Goal: Navigation & Orientation: Find specific page/section

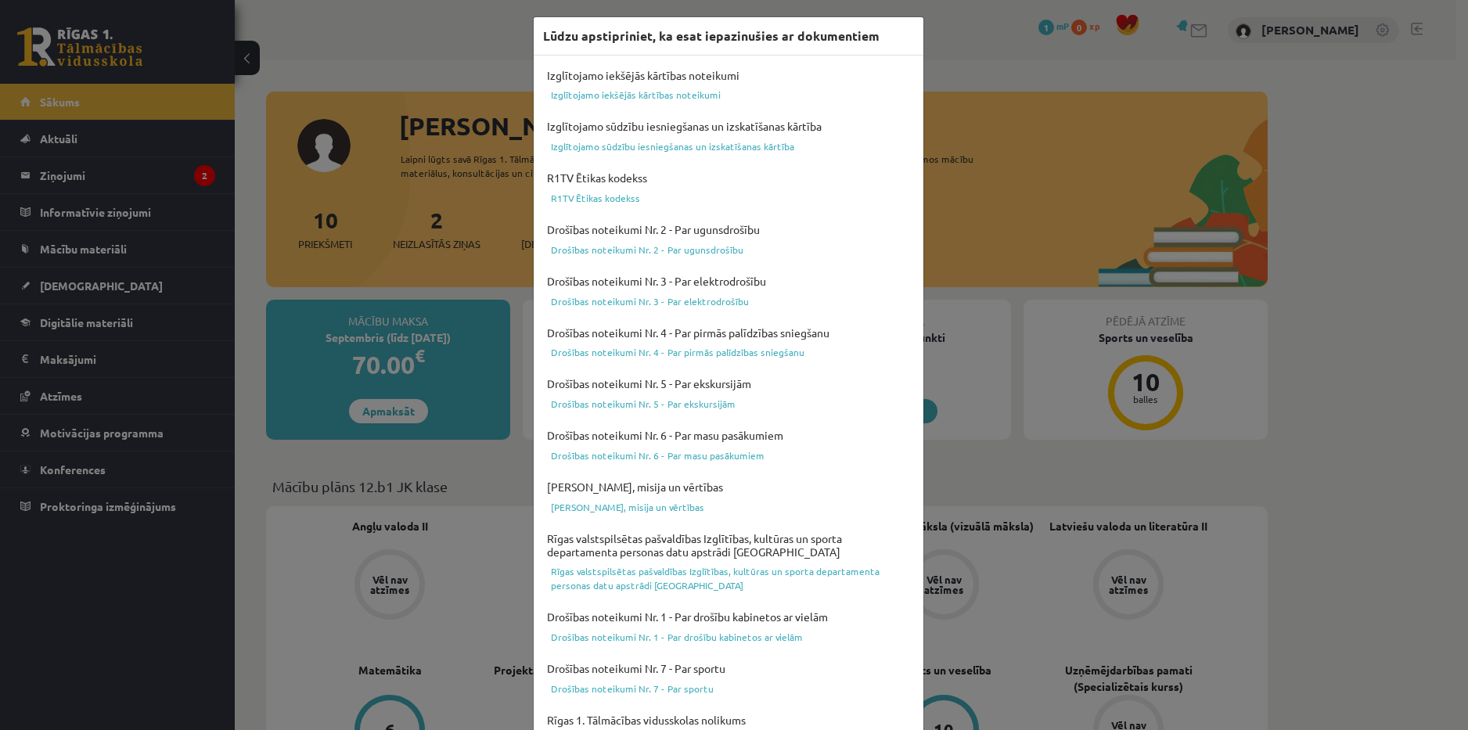
click at [990, 42] on div "Lūdzu apstipriniet, ka esat iepazinušies ar dokumentiem Izglītojamo iekšējās kā…" at bounding box center [734, 365] width 1468 height 730
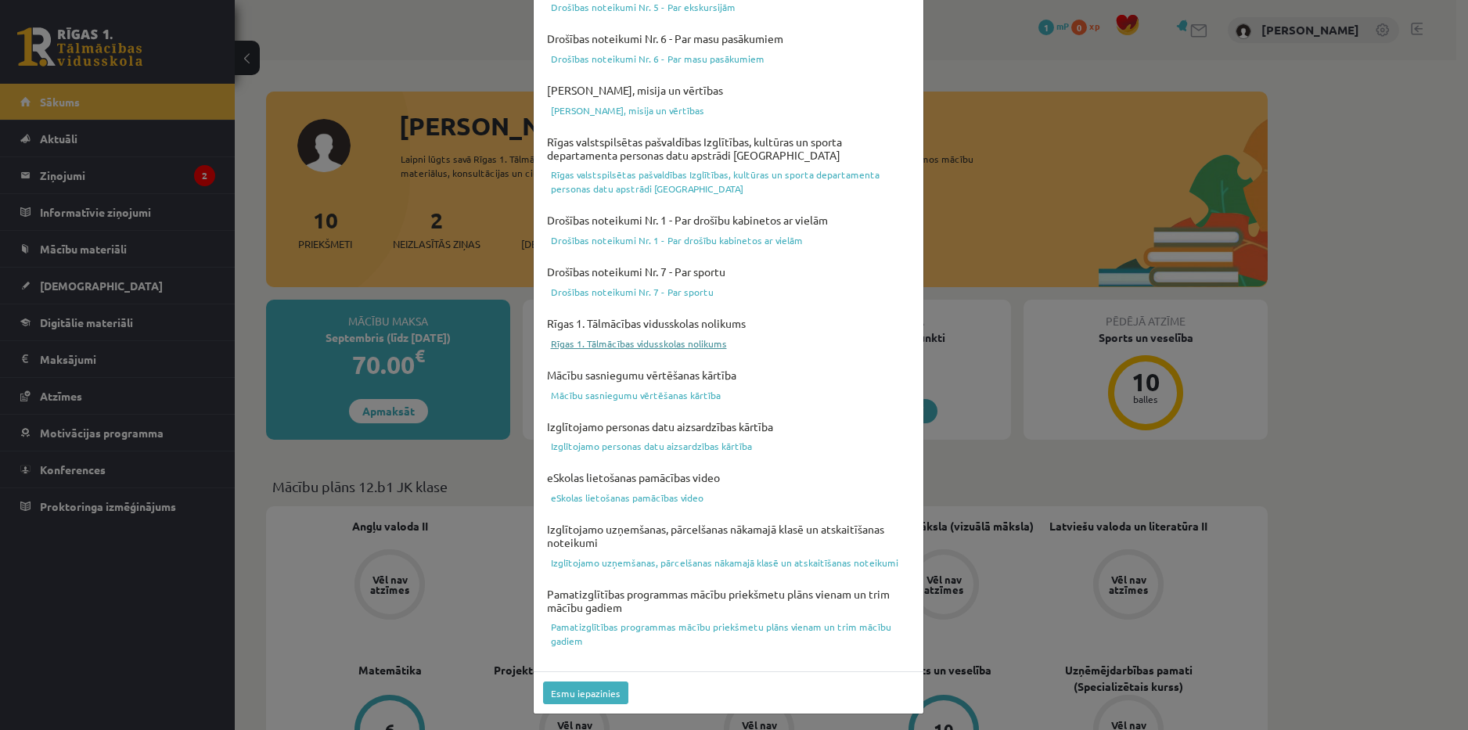
scroll to position [398, 0]
click at [599, 693] on button "Esmu iepazinies" at bounding box center [585, 692] width 85 height 23
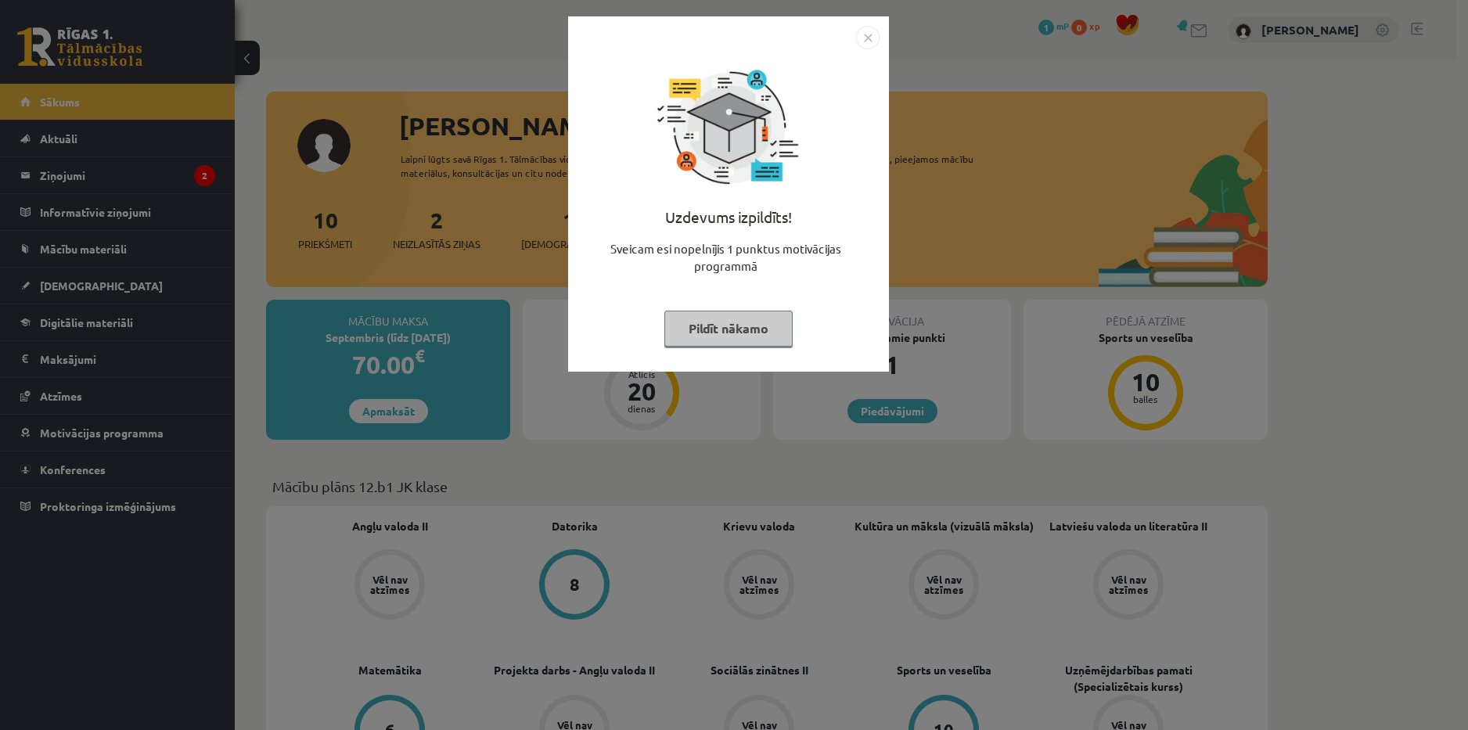
click at [868, 36] on img "Close" at bounding box center [867, 37] width 23 height 23
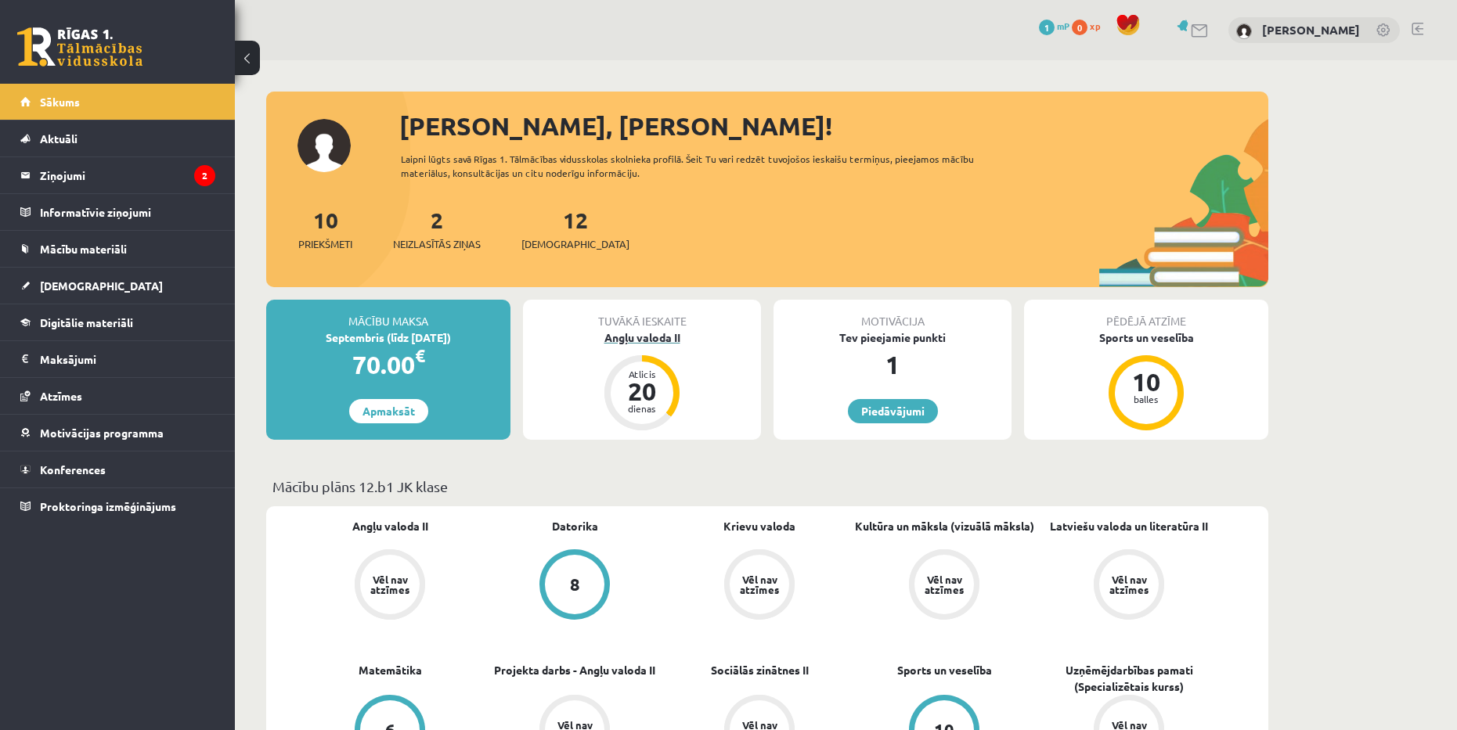
click at [658, 392] on div "20" at bounding box center [641, 391] width 47 height 25
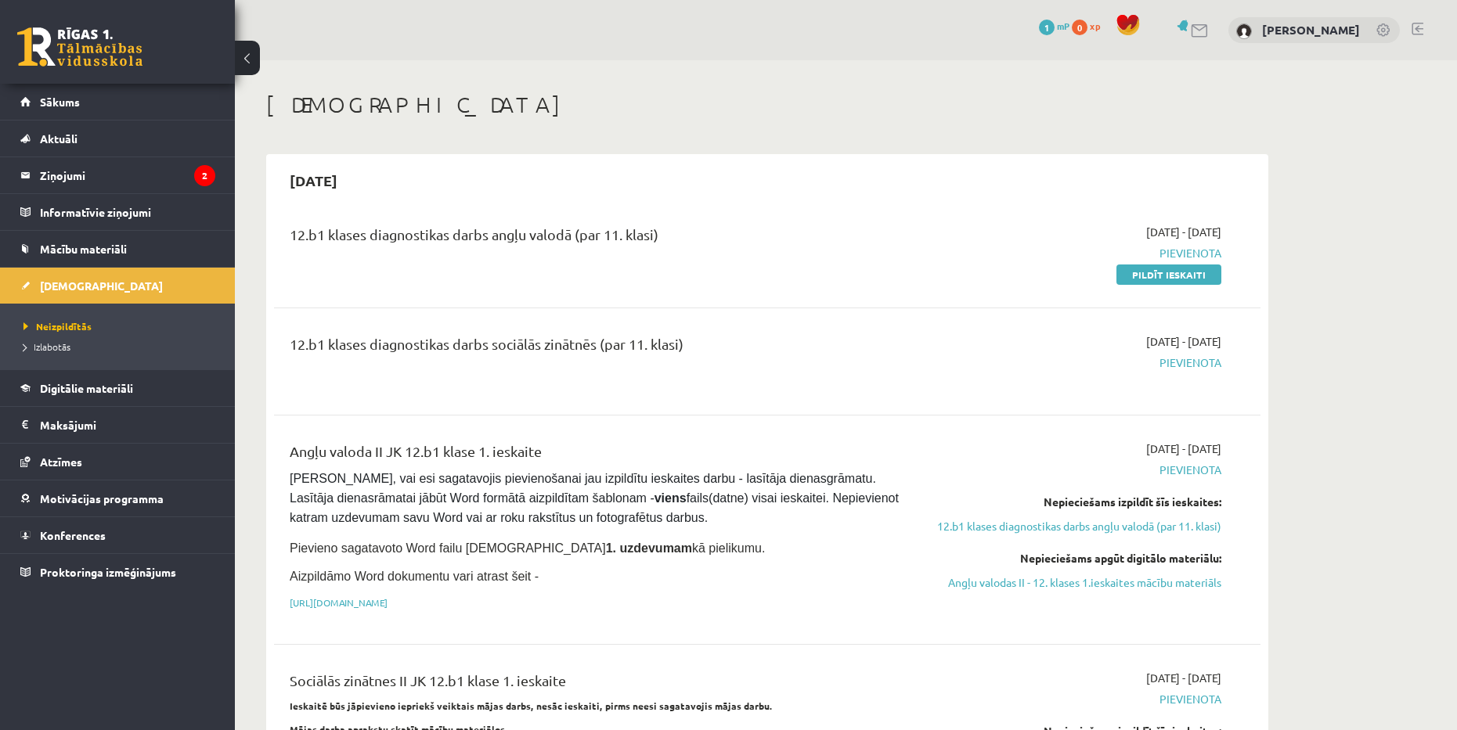
drag, startPoint x: 704, startPoint y: 348, endPoint x: 337, endPoint y: 345, distance: 367.9
click at [287, 344] on div "12.b1 klases diagnostikas darbs sociālās zinātnēs (par 11. klasi)" at bounding box center [596, 361] width 636 height 56
click at [782, 366] on div "12.b1 klases diagnostikas darbs sociālās zinātnēs (par 11. klasi)" at bounding box center [596, 361] width 636 height 56
click at [155, 96] on link "Sākums" at bounding box center [117, 102] width 195 height 36
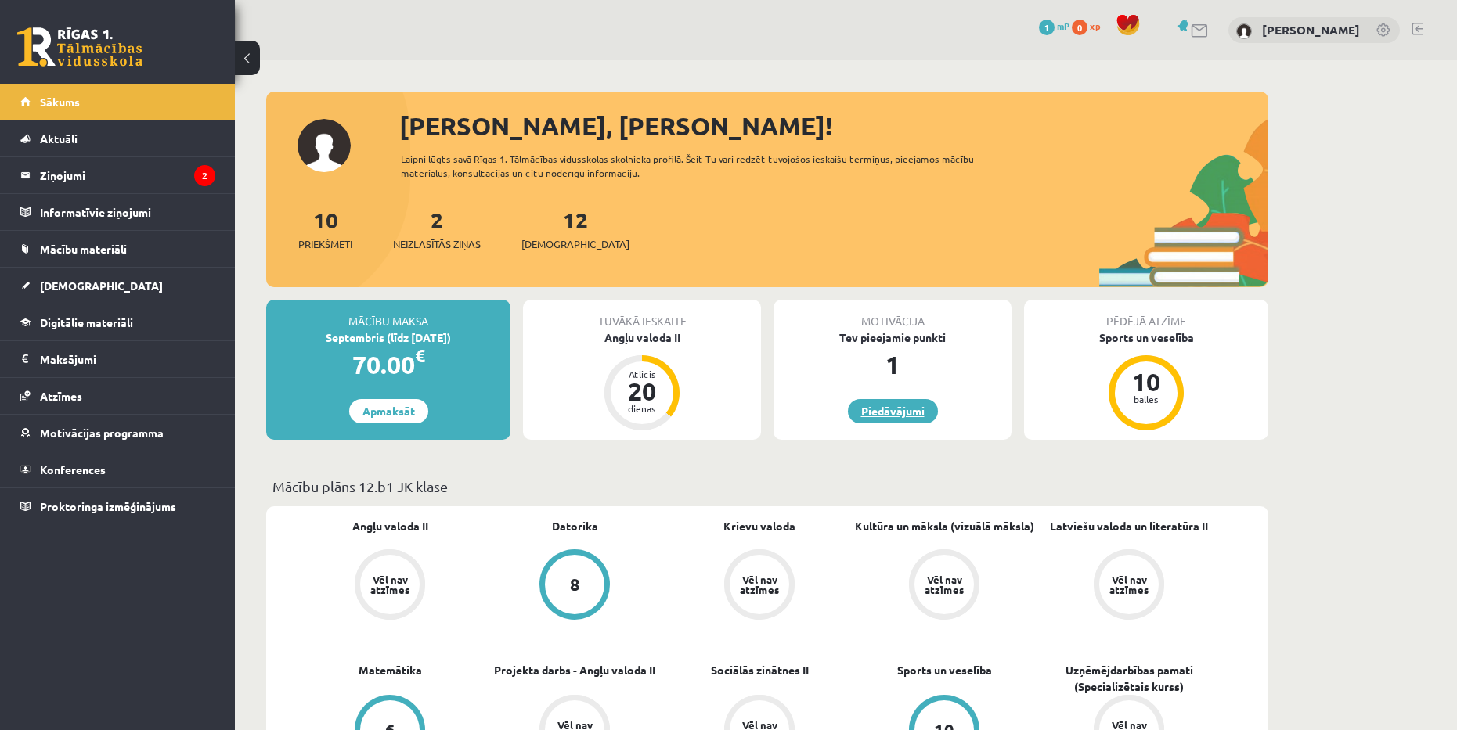
click at [921, 417] on link "Piedāvājumi" at bounding box center [893, 411] width 90 height 24
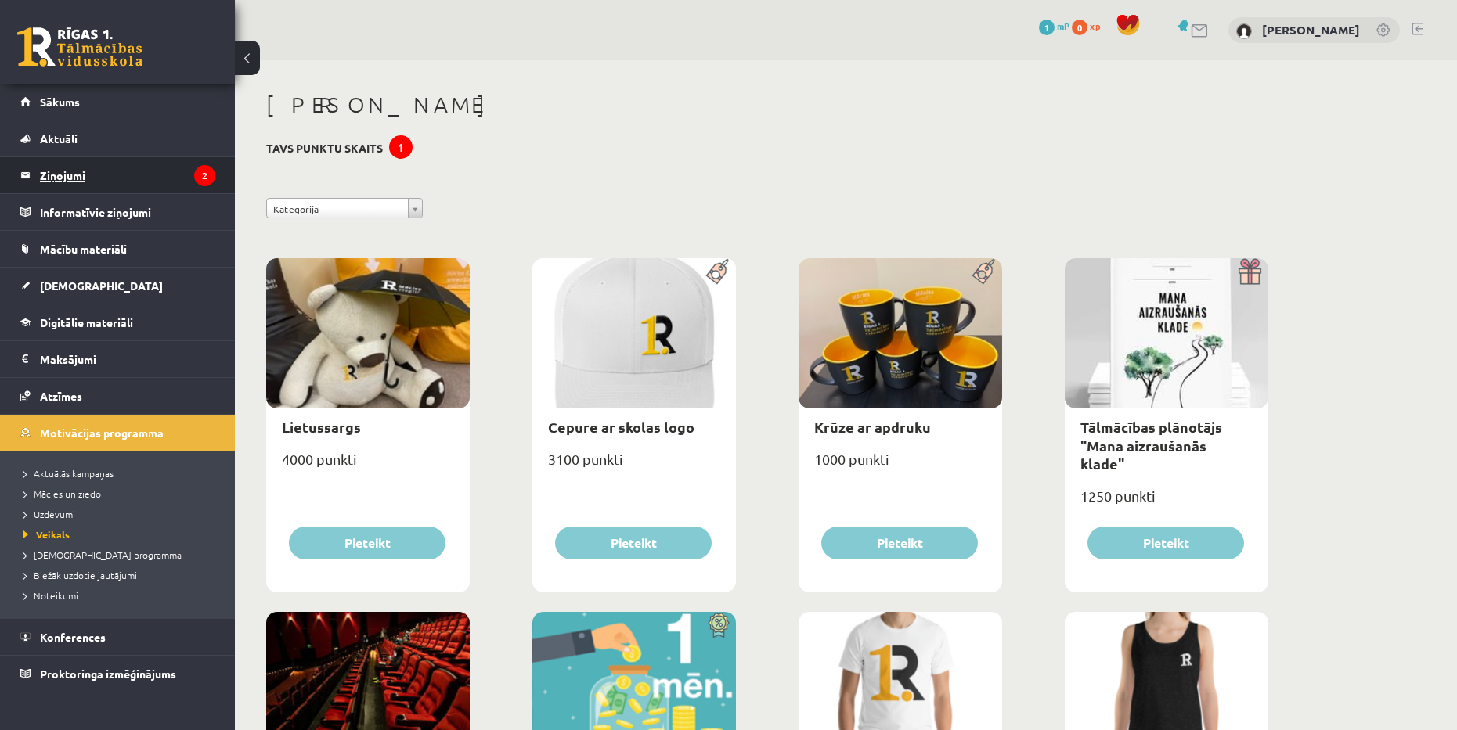
click at [184, 169] on legend "Ziņojumi 2" at bounding box center [127, 175] width 175 height 36
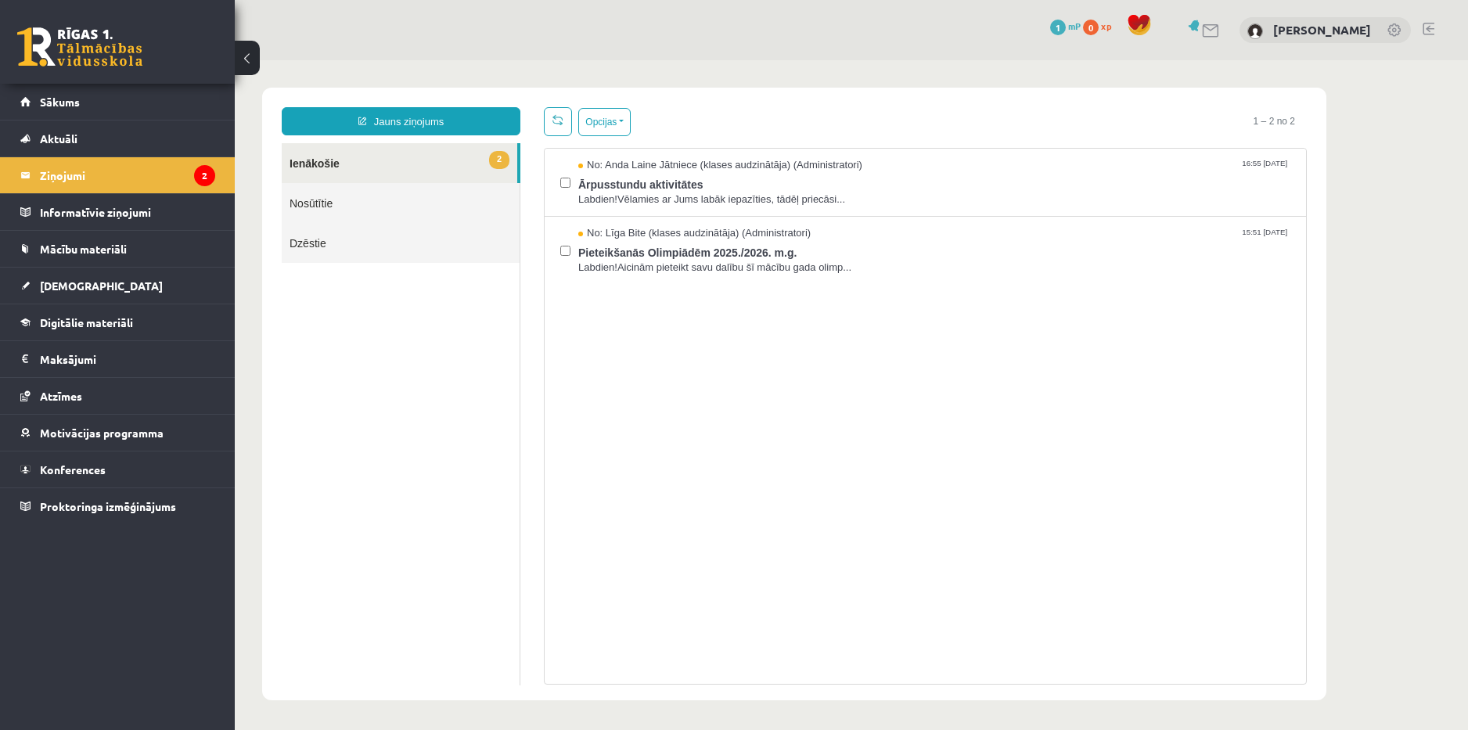
click at [271, 355] on div "Jauns ziņojums 2 Ienākošie Nosūtītie Dzēstie * ********* ********* *******" at bounding box center [401, 396] width 262 height 578
click at [151, 84] on link "Sākums" at bounding box center [117, 102] width 195 height 36
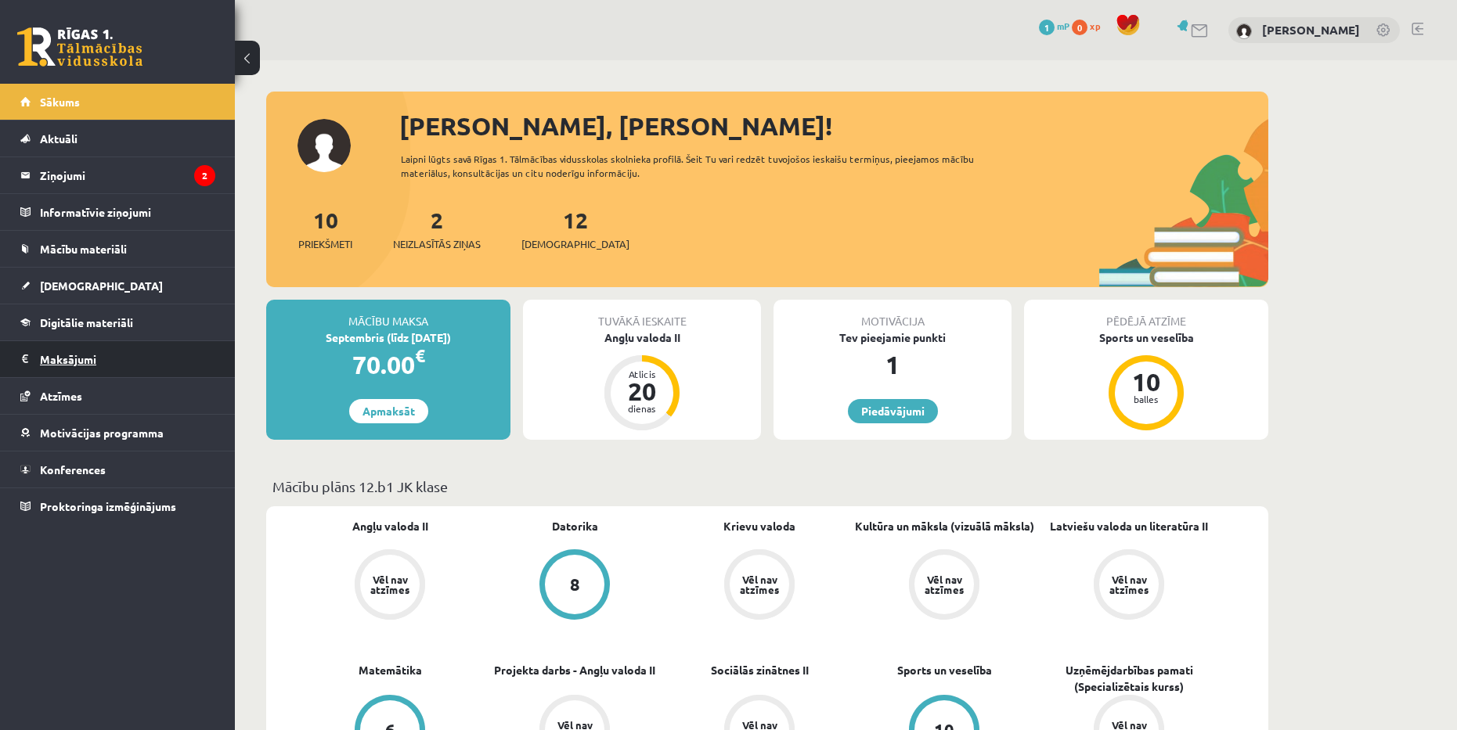
click at [133, 348] on legend "Maksājumi 0" at bounding box center [127, 359] width 175 height 36
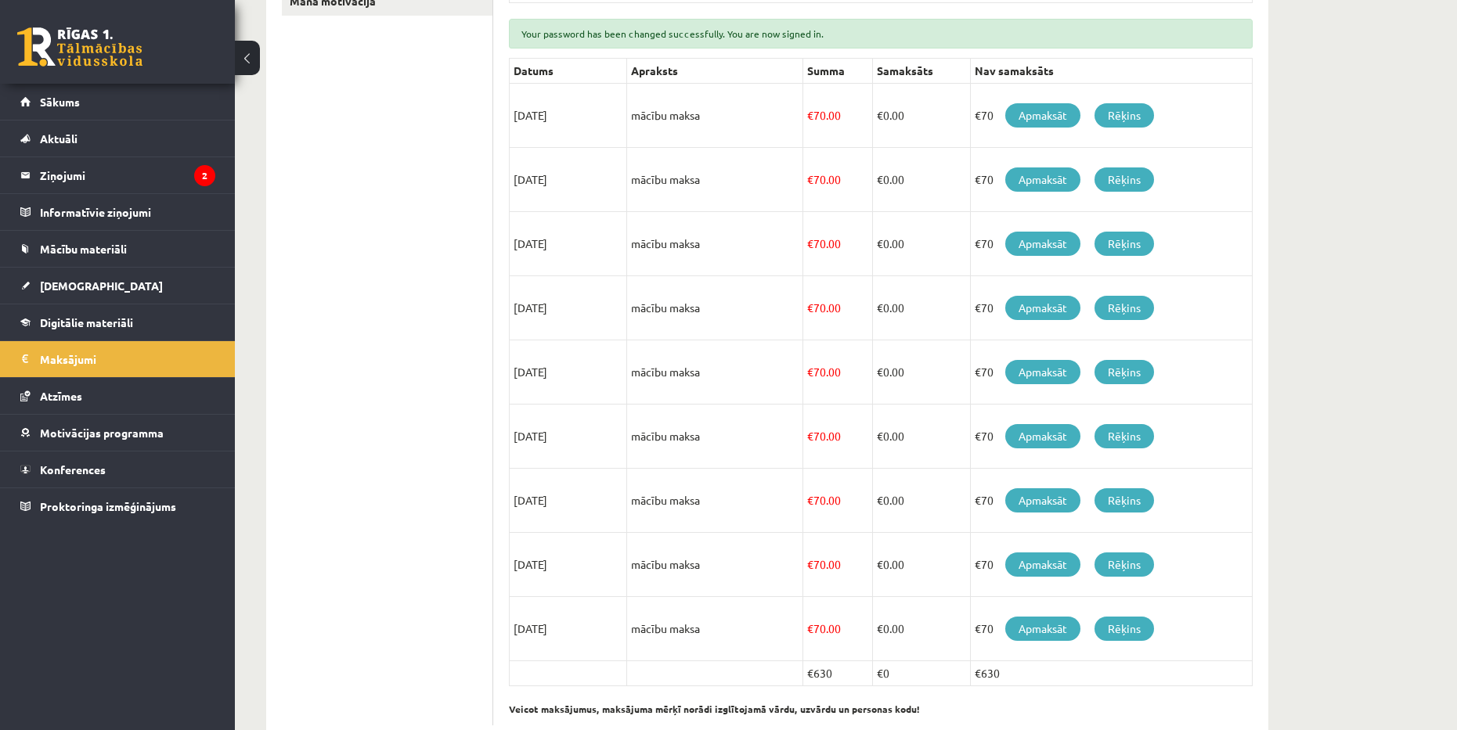
scroll to position [391, 0]
click at [1369, 40] on div "**********" at bounding box center [846, 220] width 1222 height 1103
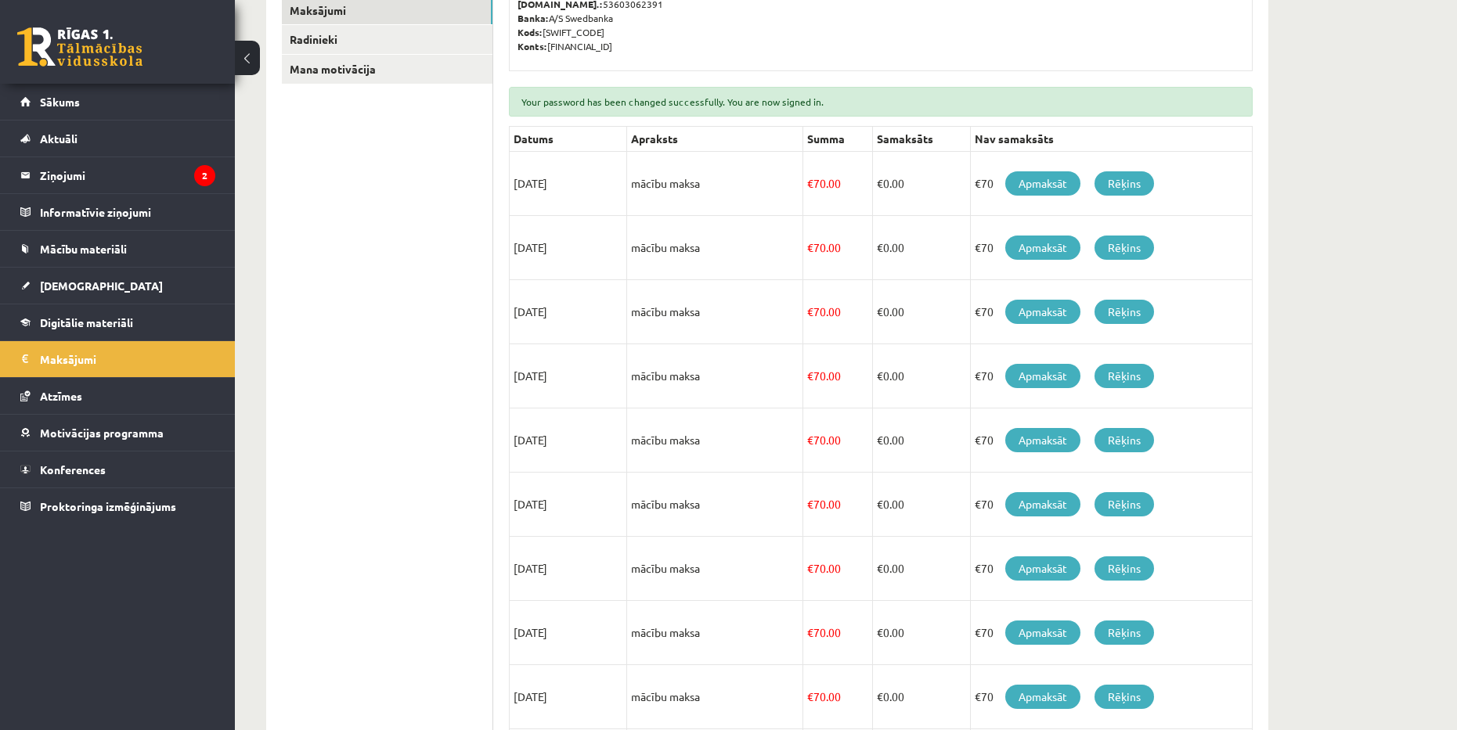
scroll to position [313, 0]
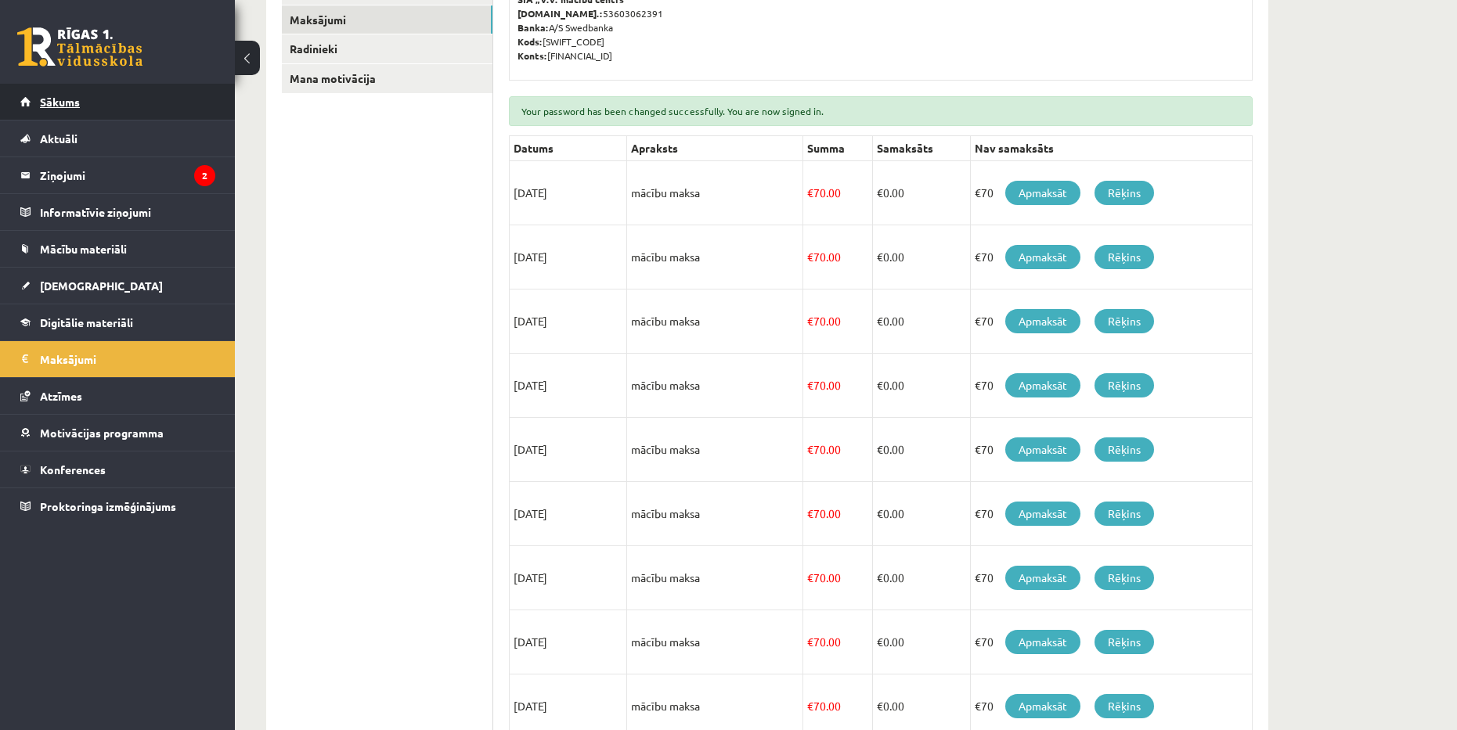
click at [157, 102] on link "Sākums" at bounding box center [117, 102] width 195 height 36
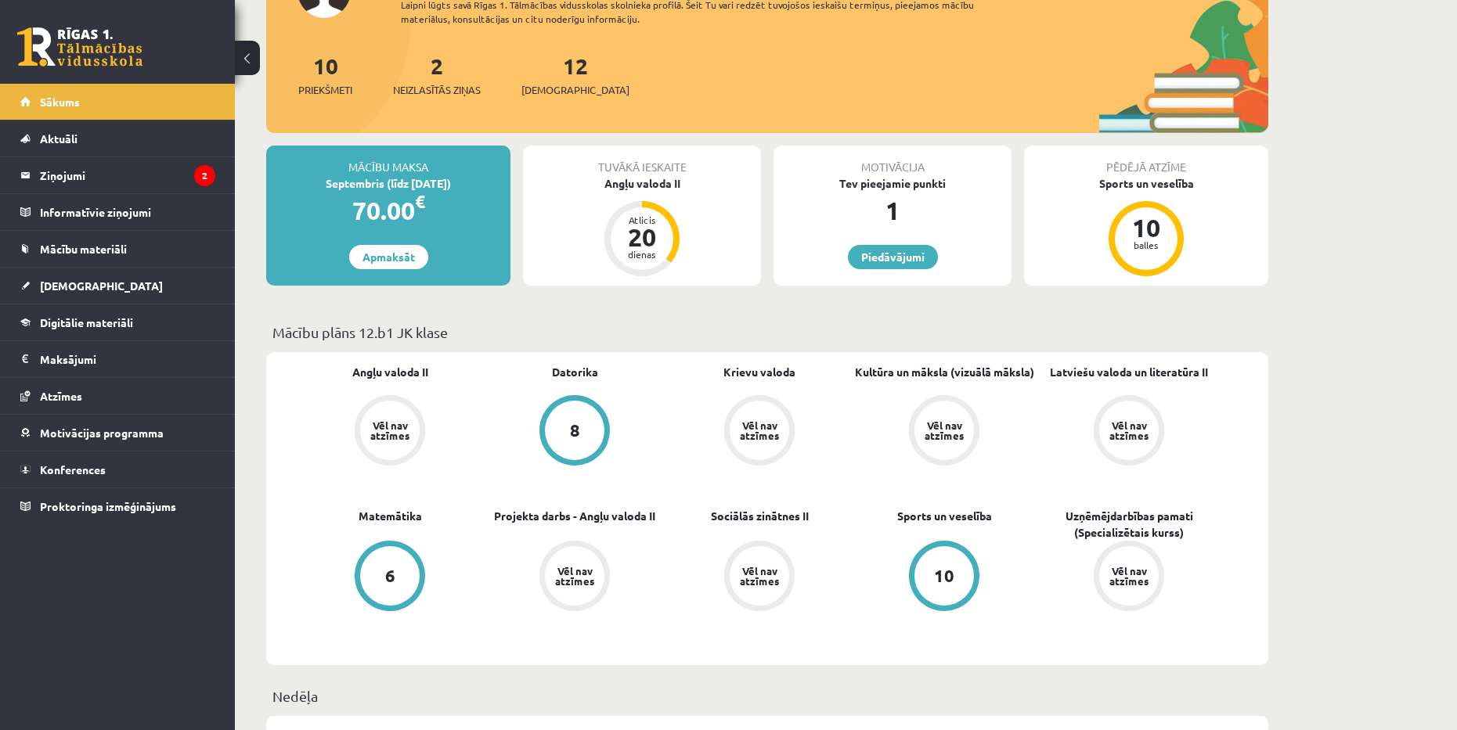
scroll to position [157, 0]
